Goal: Transaction & Acquisition: Obtain resource

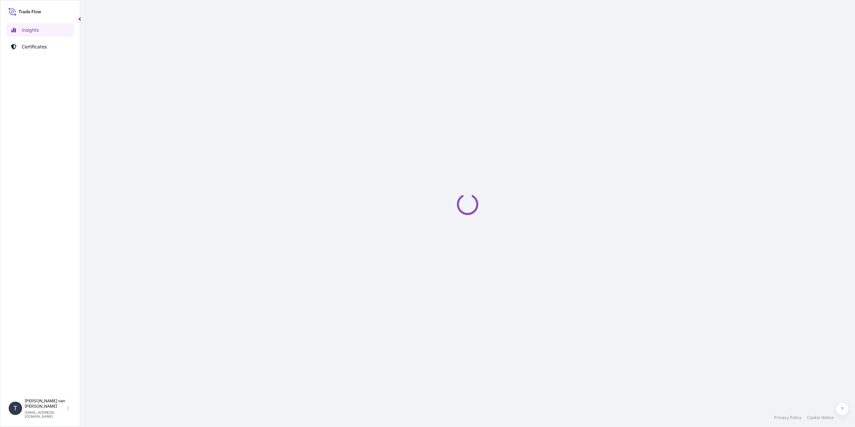
select select "2025"
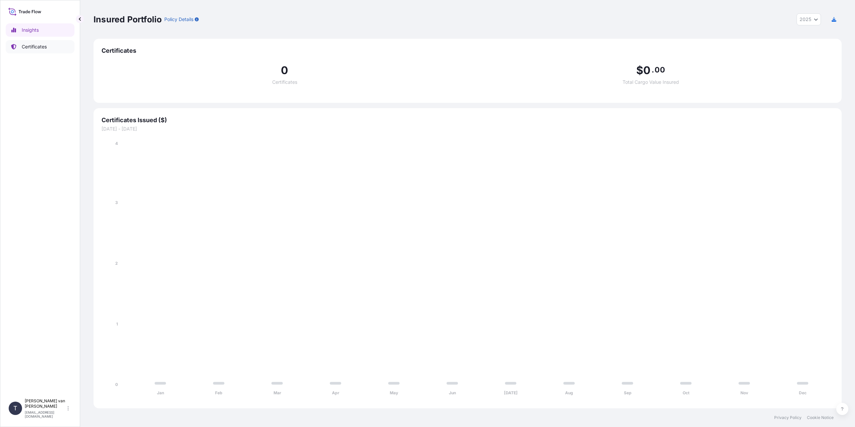
click at [24, 45] on p "Certificates" at bounding box center [34, 46] width 25 height 7
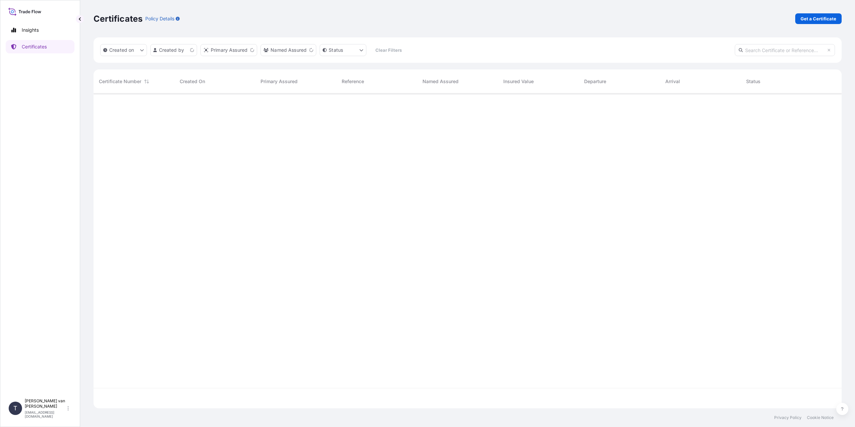
scroll to position [314, 743]
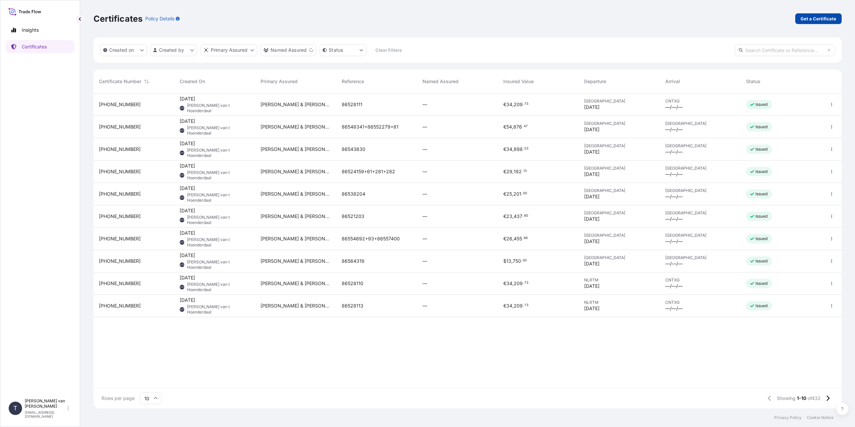
click at [825, 21] on p "Get a Certificate" at bounding box center [819, 18] width 36 height 7
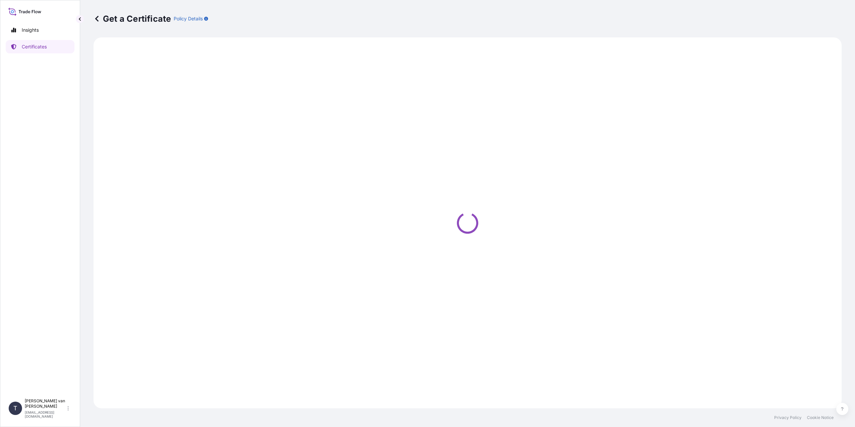
select select "Sea"
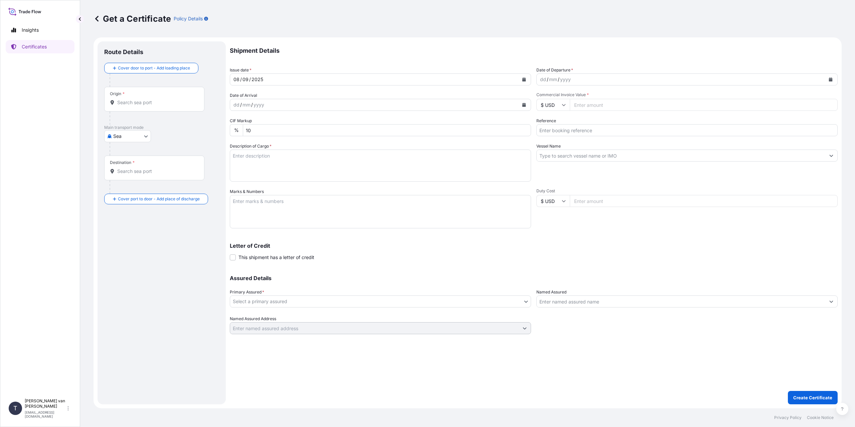
click at [154, 107] on div "Origin *" at bounding box center [154, 99] width 100 height 25
click at [154, 106] on input "Origin *" at bounding box center [156, 102] width 79 height 7
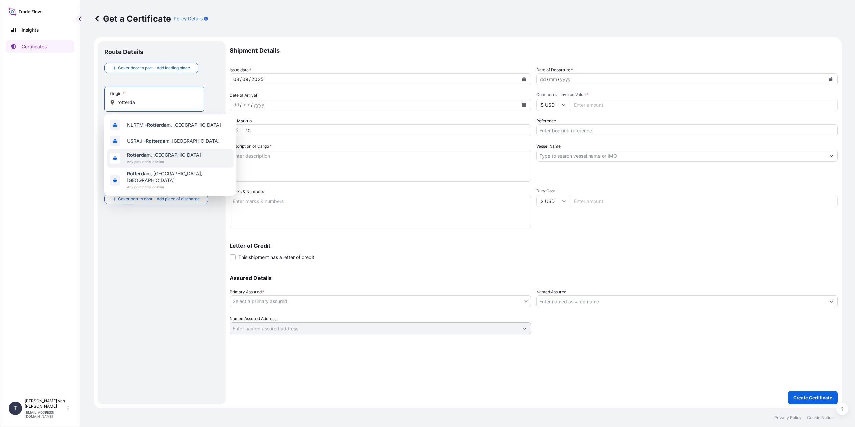
click at [166, 157] on span "Rotterda m, Netherlands" at bounding box center [164, 155] width 74 height 7
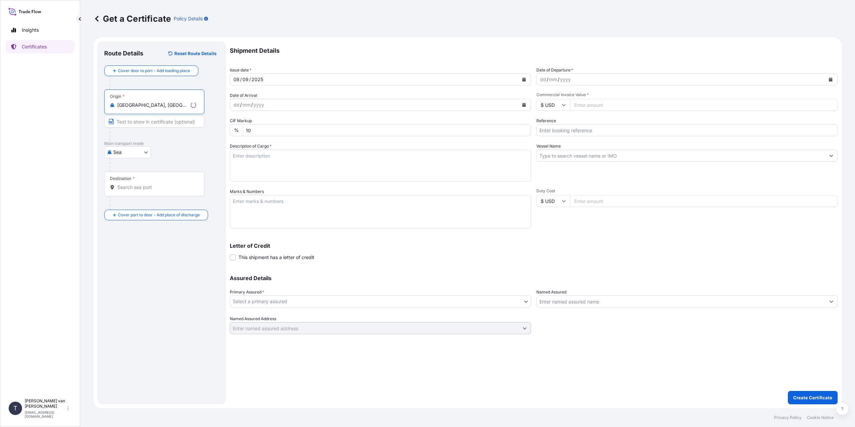
type input "Rotterdam, Netherlands"
click at [147, 189] on input "Destination *" at bounding box center [156, 187] width 79 height 7
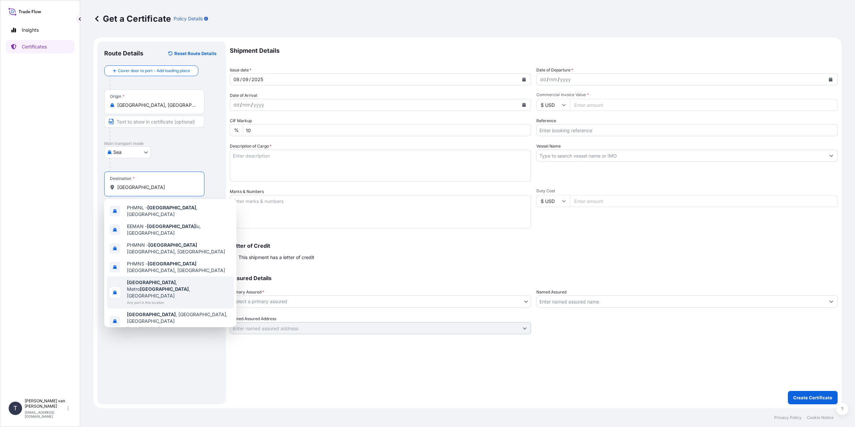
click at [172, 299] on span "Any port in this location" at bounding box center [179, 302] width 104 height 7
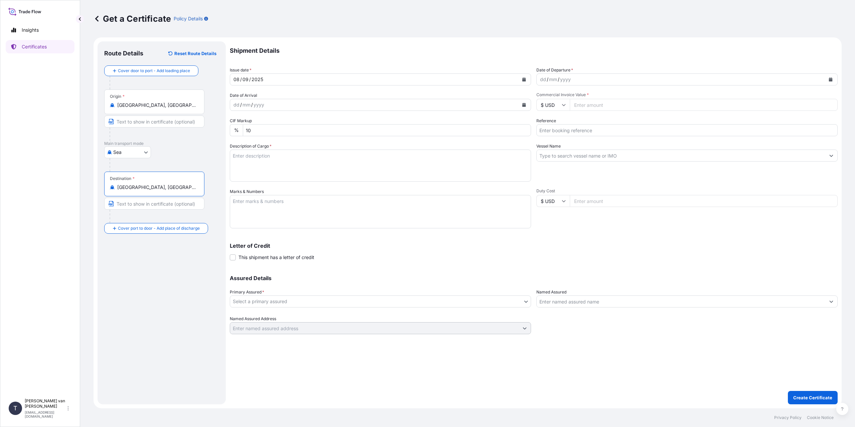
type input "Manila, Metro Manila, Philippines"
click at [542, 81] on div "dd" at bounding box center [543, 80] width 7 height 8
click at [542, 80] on div "dd" at bounding box center [543, 80] width 7 height 8
click at [594, 105] on input "Commercial Invoice Value *" at bounding box center [704, 105] width 268 height 12
type input "87000"
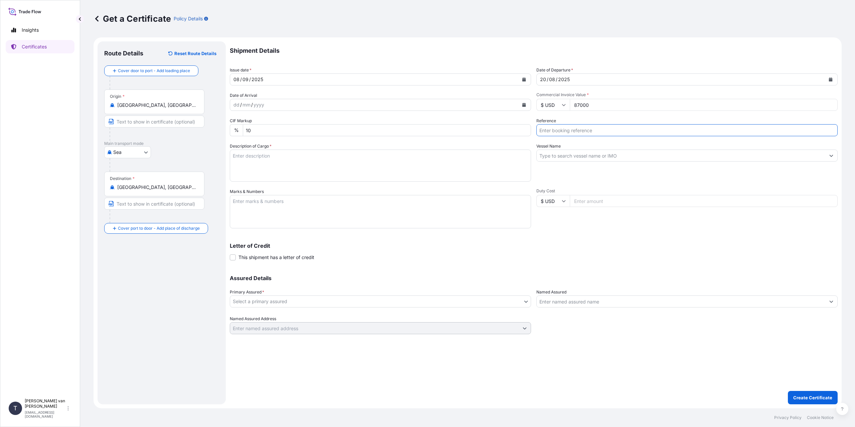
click at [592, 130] on input "Reference" at bounding box center [687, 130] width 301 height 12
click at [590, 131] on input "Reference" at bounding box center [687, 130] width 301 height 12
type input "86554680+1+2"
click at [579, 154] on input "Vessel Name" at bounding box center [681, 156] width 289 height 12
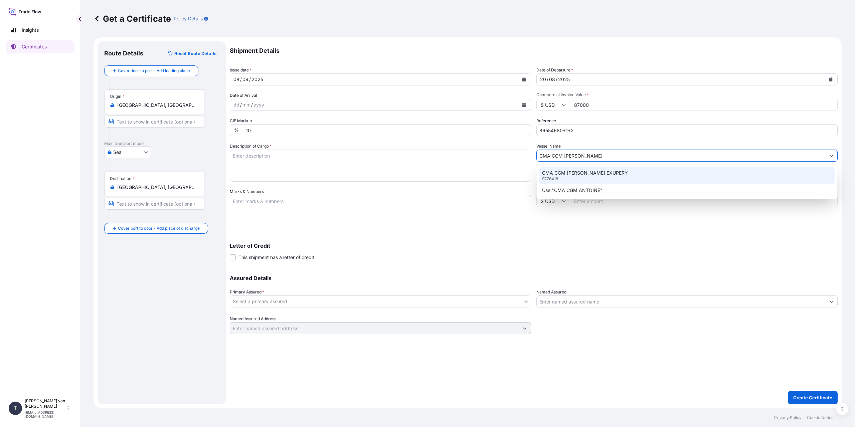
click at [603, 172] on p "CMA CGM ANTOINE DE SAINT EXUPERY" at bounding box center [585, 173] width 86 height 7
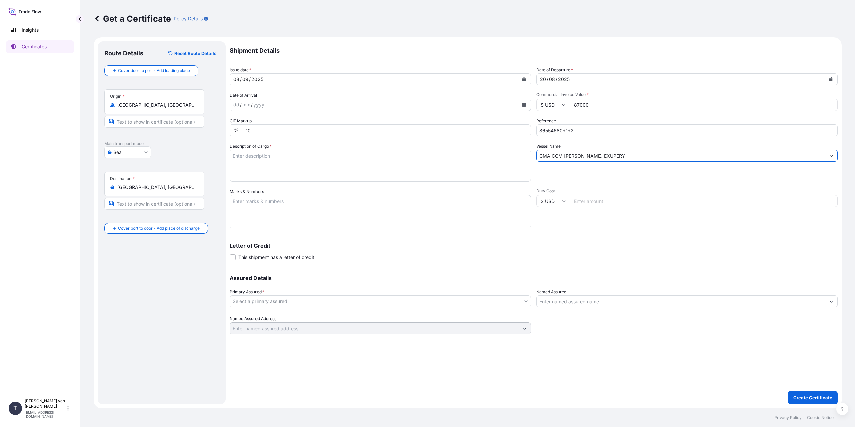
type input "CMA CGM ANTOINE DE SAINT EXUPERY"
click at [259, 153] on textarea "Description of Cargo *" at bounding box center [380, 166] width 301 height 32
click at [288, 211] on textarea "Marks & Numbers" at bounding box center [380, 211] width 301 height 33
click at [307, 166] on textarea "3x 40ft containers containing:" at bounding box center [380, 166] width 301 height 32
click at [287, 162] on textarea "3x 40ft containers containing: 3000 bags x 25 kg Reisstamyl 345" at bounding box center [380, 166] width 301 height 32
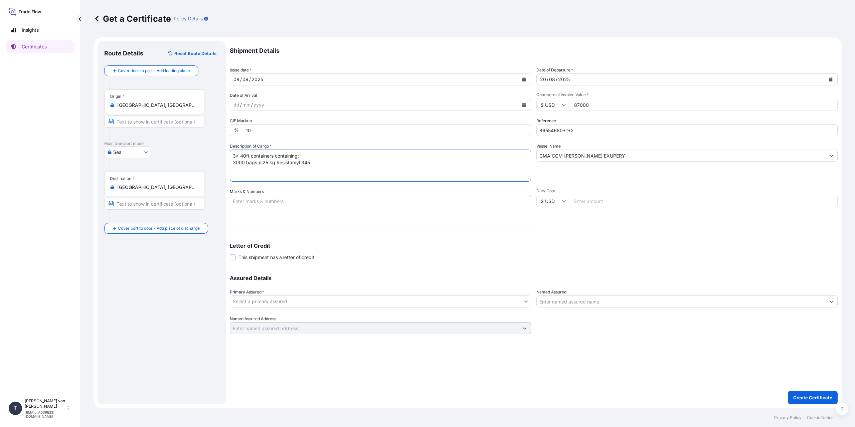
click at [403, 172] on textarea "3x 40ft containers containing: 3000 bags x 25 kg Resistamyl 345" at bounding box center [380, 166] width 301 height 32
type textarea "3x 40ft containers containing: 3000 bags x 25 kg Resistamyl 345 = 75000 kg net …"
click at [369, 212] on textarea "Marks & Numbers" at bounding box center [380, 211] width 301 height 33
type textarea "3x 40ft containers Container: OOCU8164737 Sealnr: 00101709 DO: 86554680 Contain…"
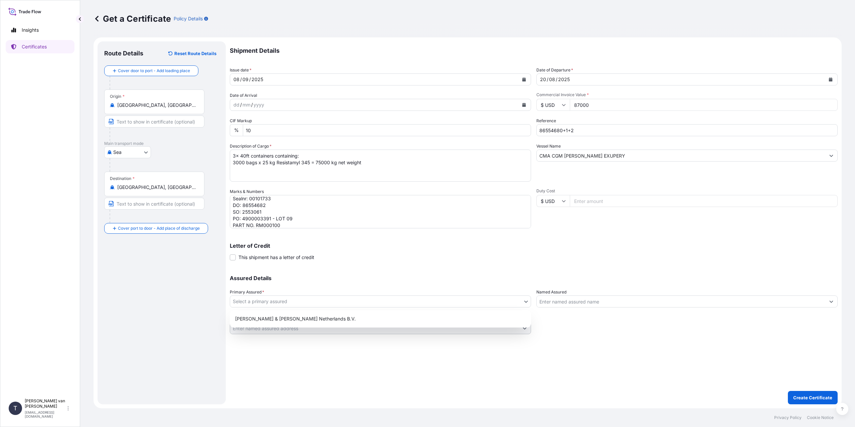
click at [269, 302] on body "Insights Certificates T Tim van t Hoenderdaal logistics@tmalogistics.nl Get a C…" at bounding box center [427, 213] width 855 height 427
click at [267, 316] on div "Tate & Lyle Netherlands B.V." at bounding box center [381, 319] width 296 height 12
select select "31666"
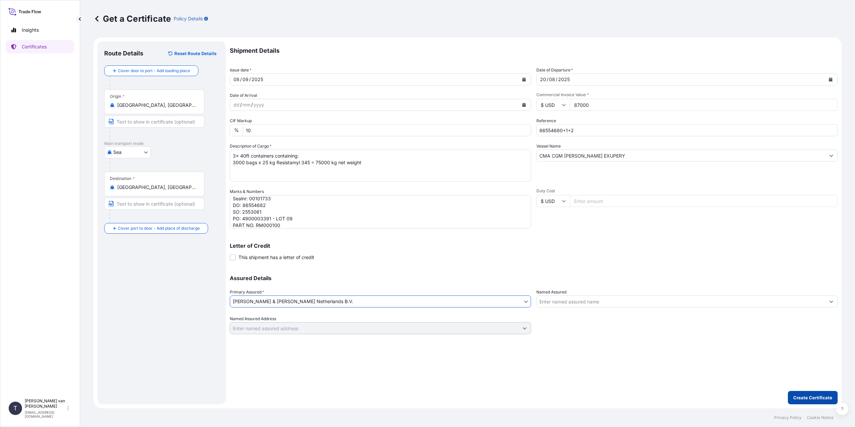
click at [818, 401] on button "Create Certificate" at bounding box center [813, 397] width 50 height 13
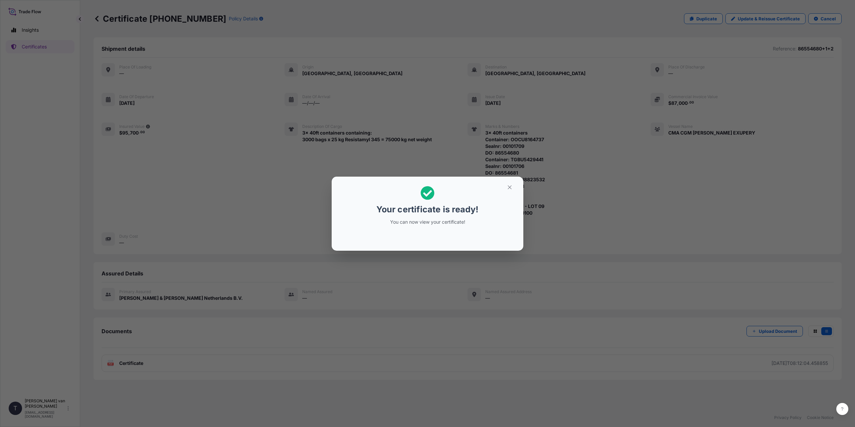
click at [437, 245] on section "Your certificate is ready! You can now view your certificate!" at bounding box center [428, 214] width 192 height 74
click at [357, 307] on div "Your certificate is ready! You can now view your certificate!" at bounding box center [427, 213] width 855 height 427
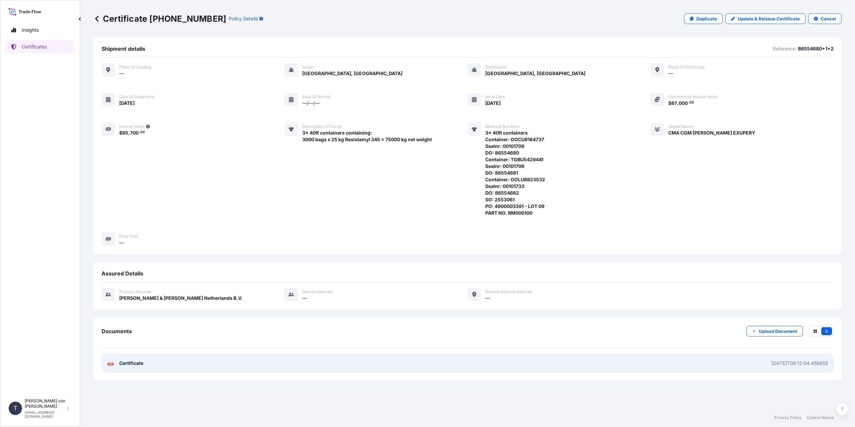
click at [142, 364] on span "Certificate" at bounding box center [131, 363] width 24 height 7
